Goal: Transaction & Acquisition: Purchase product/service

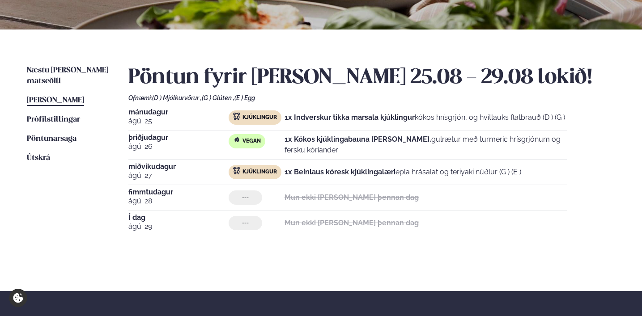
scroll to position [169, 0]
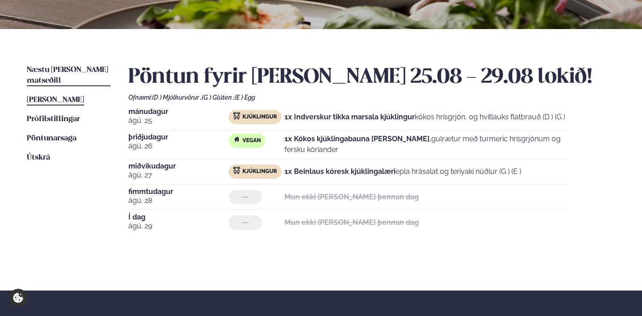
click at [75, 71] on span "Næstu [PERSON_NAME] matseðill" at bounding box center [67, 75] width 81 height 18
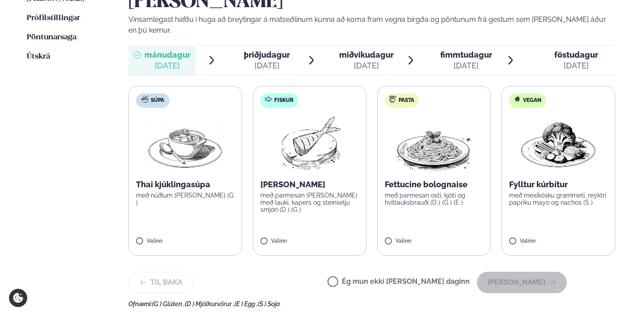
scroll to position [271, 0]
click at [429, 191] on p "með parmesan osti, kjöti og hvítlauksbrauði (D ) (G ) (E )" at bounding box center [434, 198] width 98 height 14
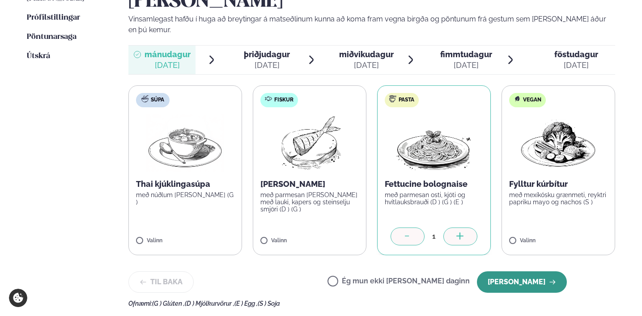
click at [501, 272] on button "[PERSON_NAME]" at bounding box center [522, 282] width 90 height 21
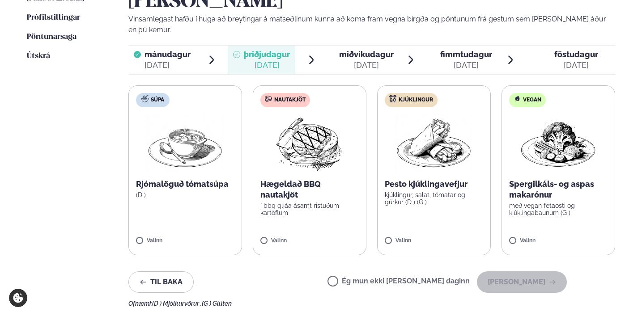
click at [419, 173] on label "Kjúklingur Pesto kjúklingavefjur kjúklingur, salat, tómatar og gúrkur (D ) (G )…" at bounding box center [434, 170] width 114 height 170
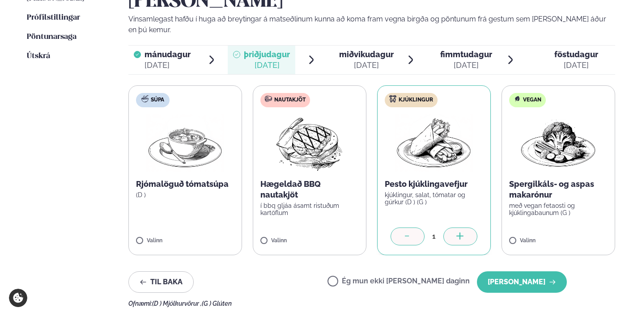
click at [339, 199] on label "Nautakjöt Hægeldað BBQ nautakjöt í bbq gljáa ásamt ristuðum kartöflum Valinn" at bounding box center [310, 170] width 114 height 170
click at [409, 233] on icon at bounding box center [407, 237] width 9 height 9
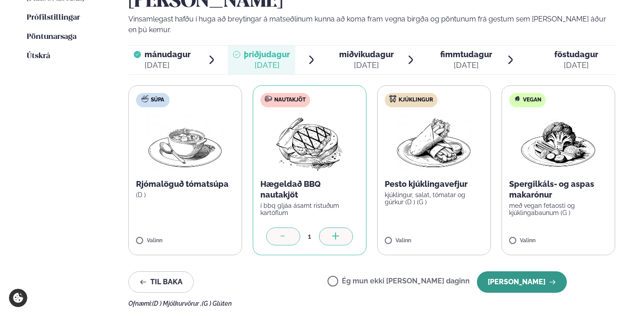
click at [517, 272] on button "[PERSON_NAME]" at bounding box center [522, 282] width 90 height 21
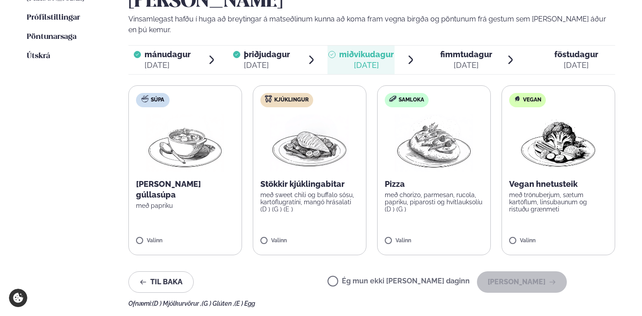
click at [437, 177] on label "Samloka Pizza með chorizo, parmesan, rucola, papriku, piparosti og hvítlauksolí…" at bounding box center [434, 170] width 114 height 170
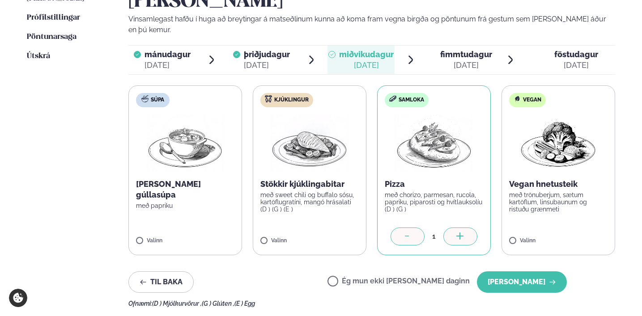
click at [333, 182] on label "Kjúklingur Stökkir kjúklingabitar með sweet chili og buffalo sósu, kartöflugrat…" at bounding box center [310, 170] width 114 height 170
click at [412, 228] on div at bounding box center [408, 237] width 34 height 18
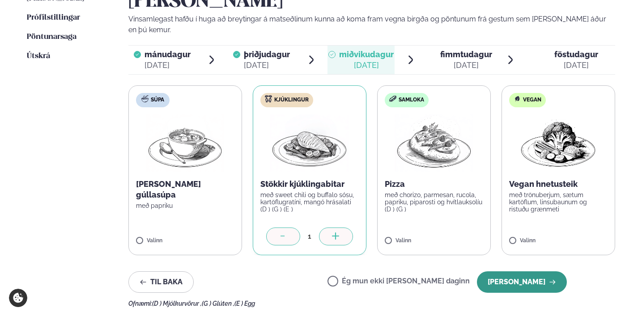
click at [526, 272] on button "[PERSON_NAME]" at bounding box center [522, 282] width 90 height 21
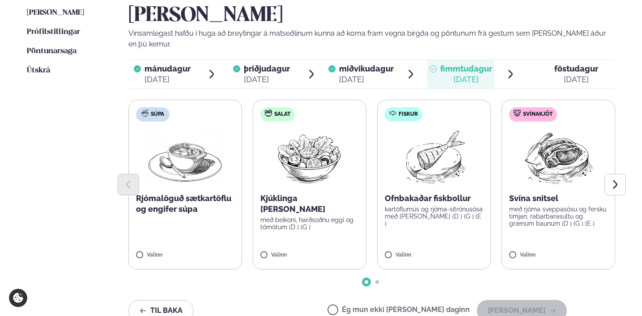
scroll to position [254, 0]
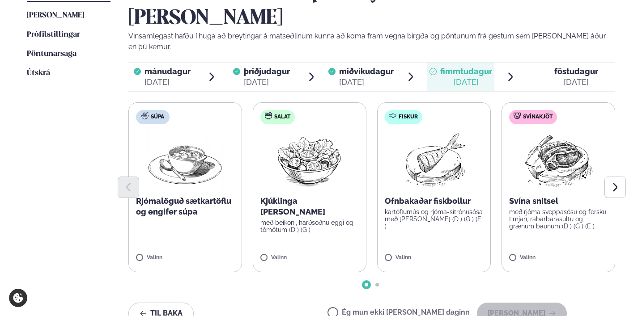
click at [172, 196] on p "Rjómalöguð sætkartöflu og engifer súpa" at bounding box center [185, 206] width 98 height 21
click at [520, 303] on button "[PERSON_NAME]" at bounding box center [522, 313] width 90 height 21
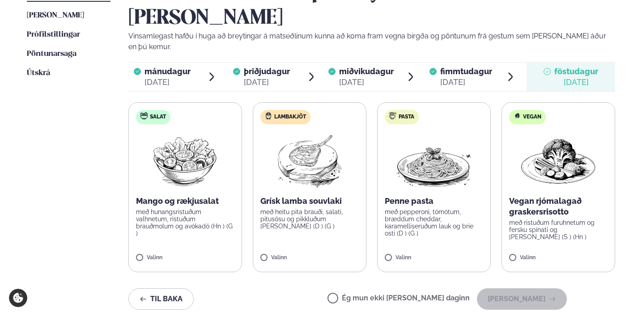
click at [547, 219] on p "með ristuðum furuhnetum og fersku spínati og [PERSON_NAME] (S ) (Hn )" at bounding box center [558, 229] width 98 height 21
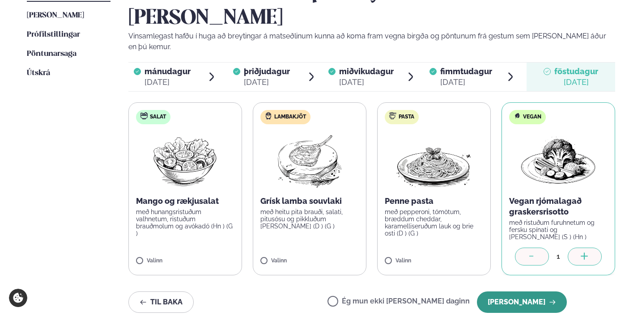
click at [524, 292] on button "[PERSON_NAME]" at bounding box center [522, 302] width 90 height 21
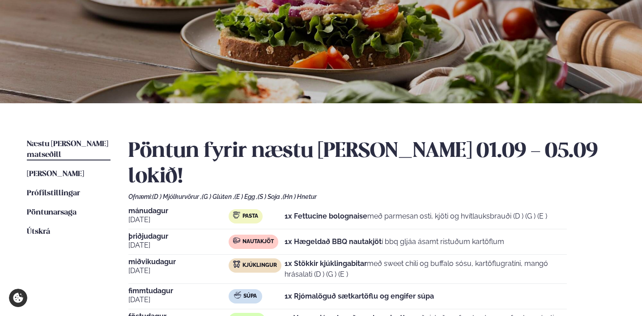
scroll to position [62, 0]
